Goal: Information Seeking & Learning: Understand process/instructions

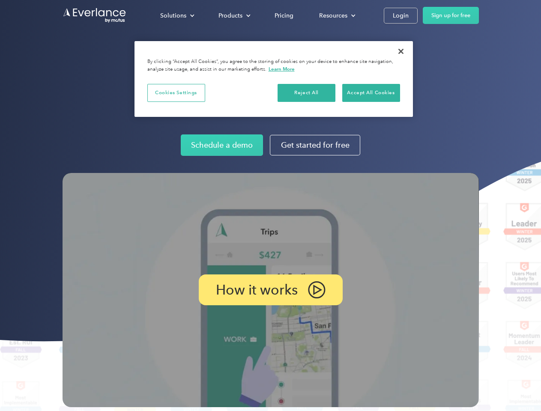
click at [270, 206] on img at bounding box center [271, 290] width 416 height 234
click at [177, 15] on div "Solutions" at bounding box center [173, 15] width 26 height 11
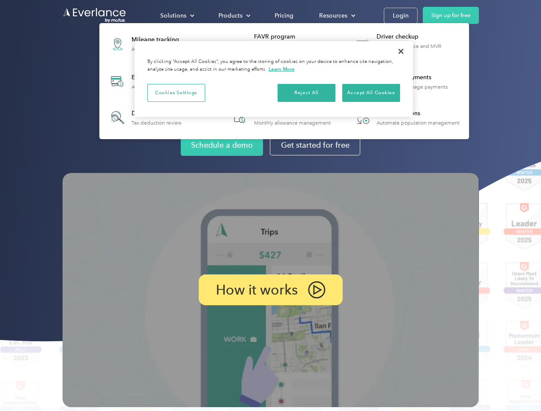
click at [234, 15] on div "Products" at bounding box center [231, 15] width 24 height 11
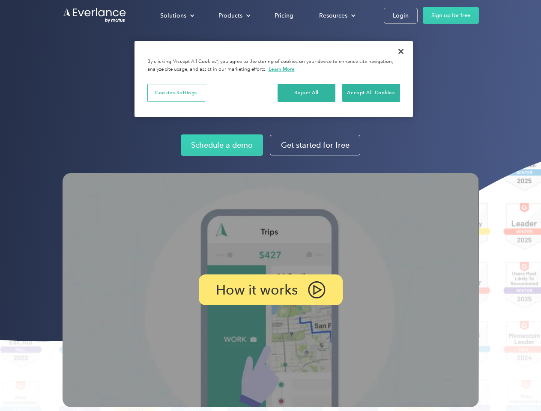
click at [336, 15] on div "Resources" at bounding box center [333, 15] width 28 height 11
click at [270, 290] on p "How it works" at bounding box center [257, 290] width 82 height 10
click at [176, 93] on button "Cookies Settings" at bounding box center [176, 93] width 58 height 18
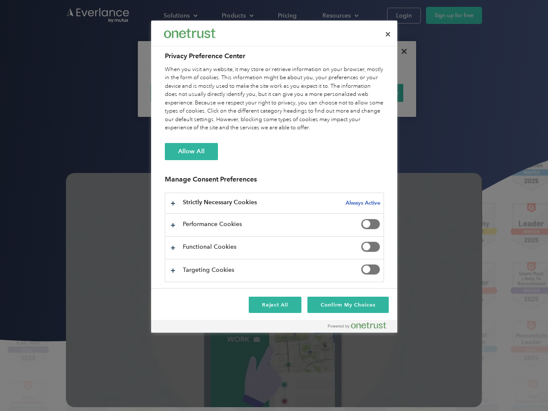
click at [307, 93] on div "When you visit any website, it may store or retrieve information on your browse…" at bounding box center [274, 99] width 219 height 67
click at [371, 93] on div "When you visit any website, it may store or retrieve information on your browse…" at bounding box center [274, 99] width 219 height 67
click at [401, 51] on div at bounding box center [274, 205] width 548 height 411
